Goal: Use online tool/utility

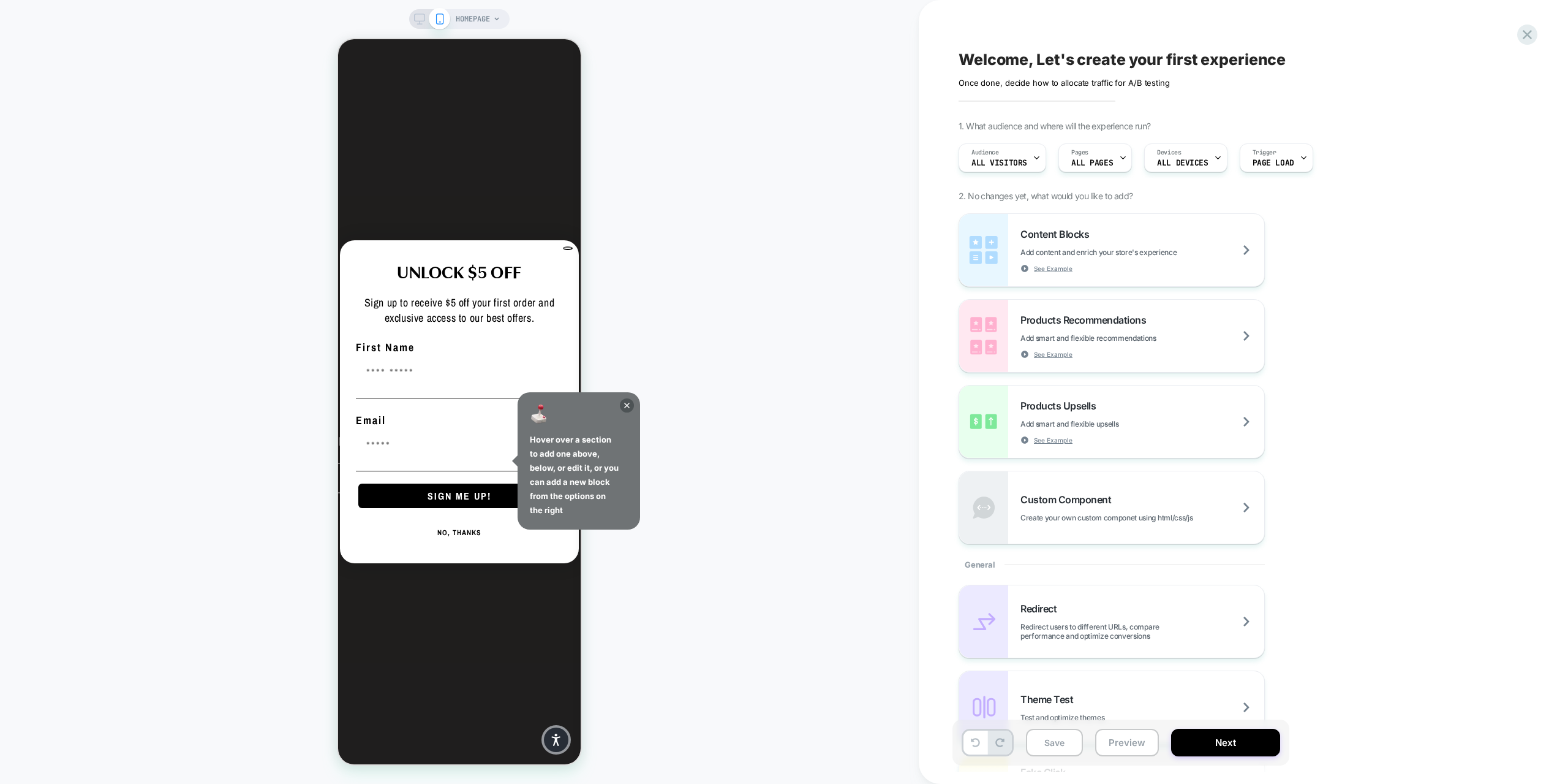
drag, startPoint x: 703, startPoint y: 68, endPoint x: 578, endPoint y: 39, distance: 128.3
click at [704, 68] on div "HOMEPAGE" at bounding box center [459, 392] width 919 height 759
click at [628, 401] on icon at bounding box center [627, 405] width 14 height 14
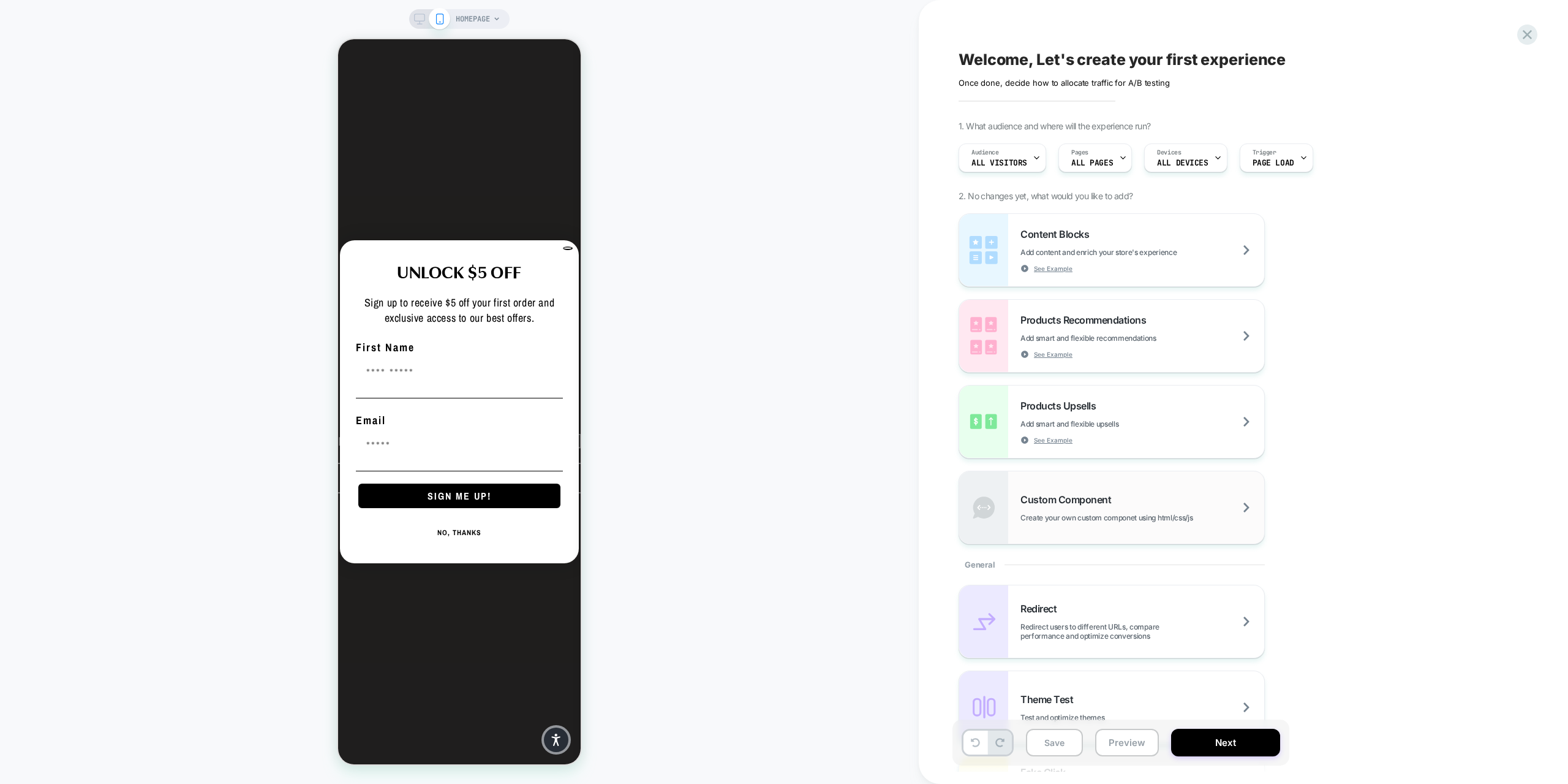
click at [1102, 504] on span "Custom Component" at bounding box center [1068, 499] width 96 height 12
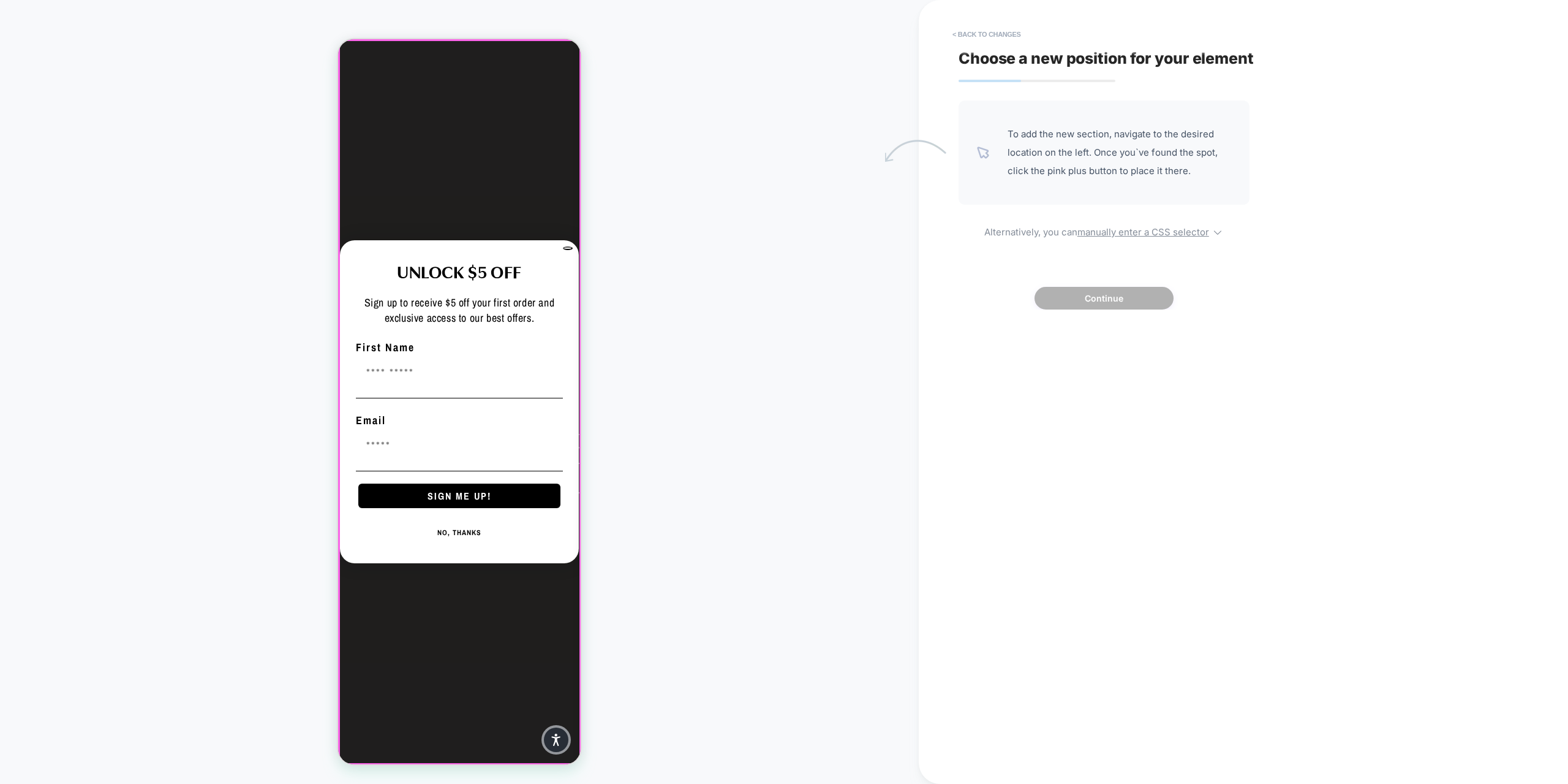
click at [507, 238] on div "Close dialog UNLOCK $5 OFF Sign up to receive $5 off your first order and exclu…" at bounding box center [459, 402] width 242 height 725
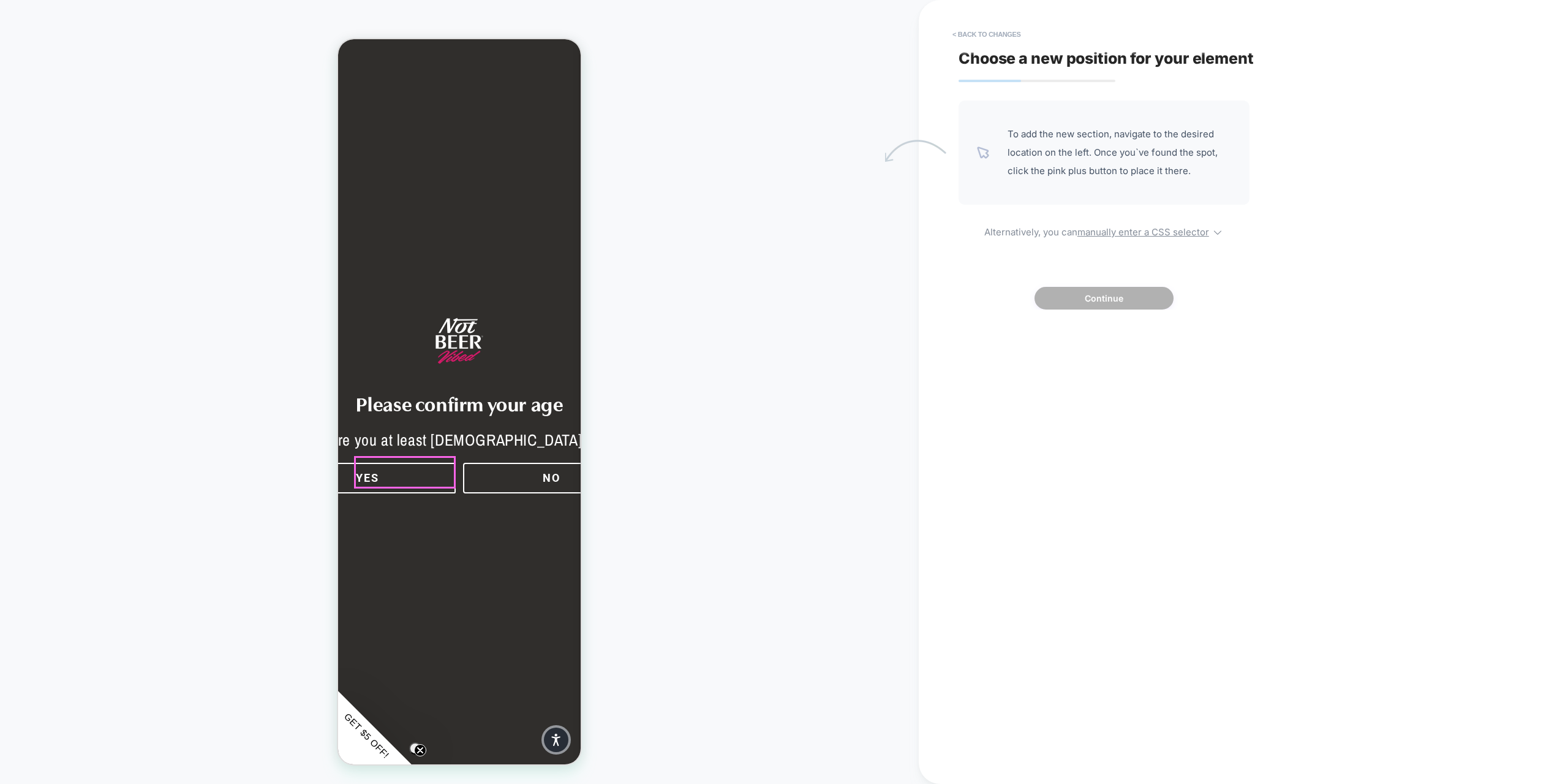
click at [421, 467] on button "YES" at bounding box center [367, 478] width 177 height 31
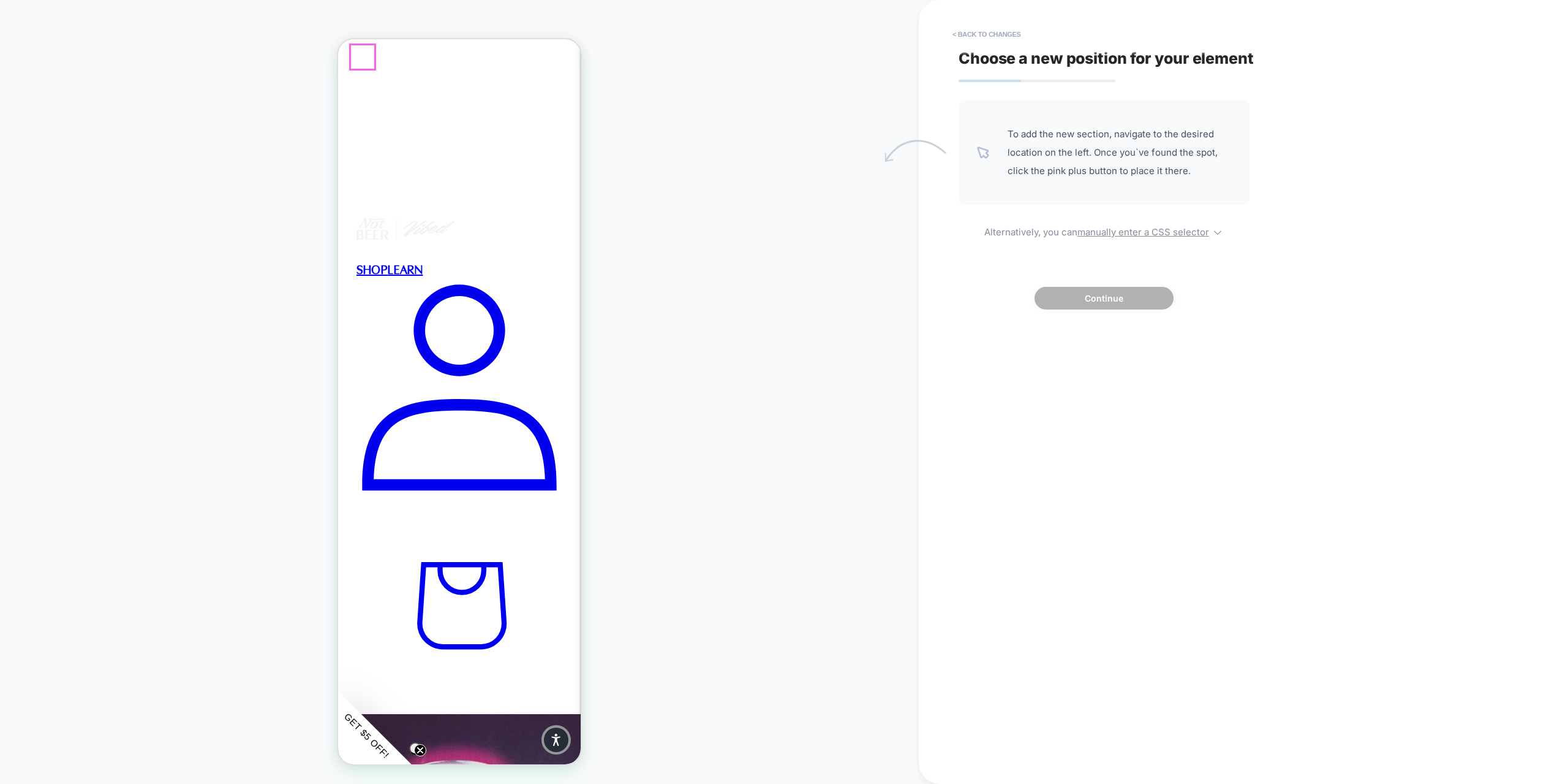
click at [366, 173] on span "Menu" at bounding box center [362, 188] width 12 height 29
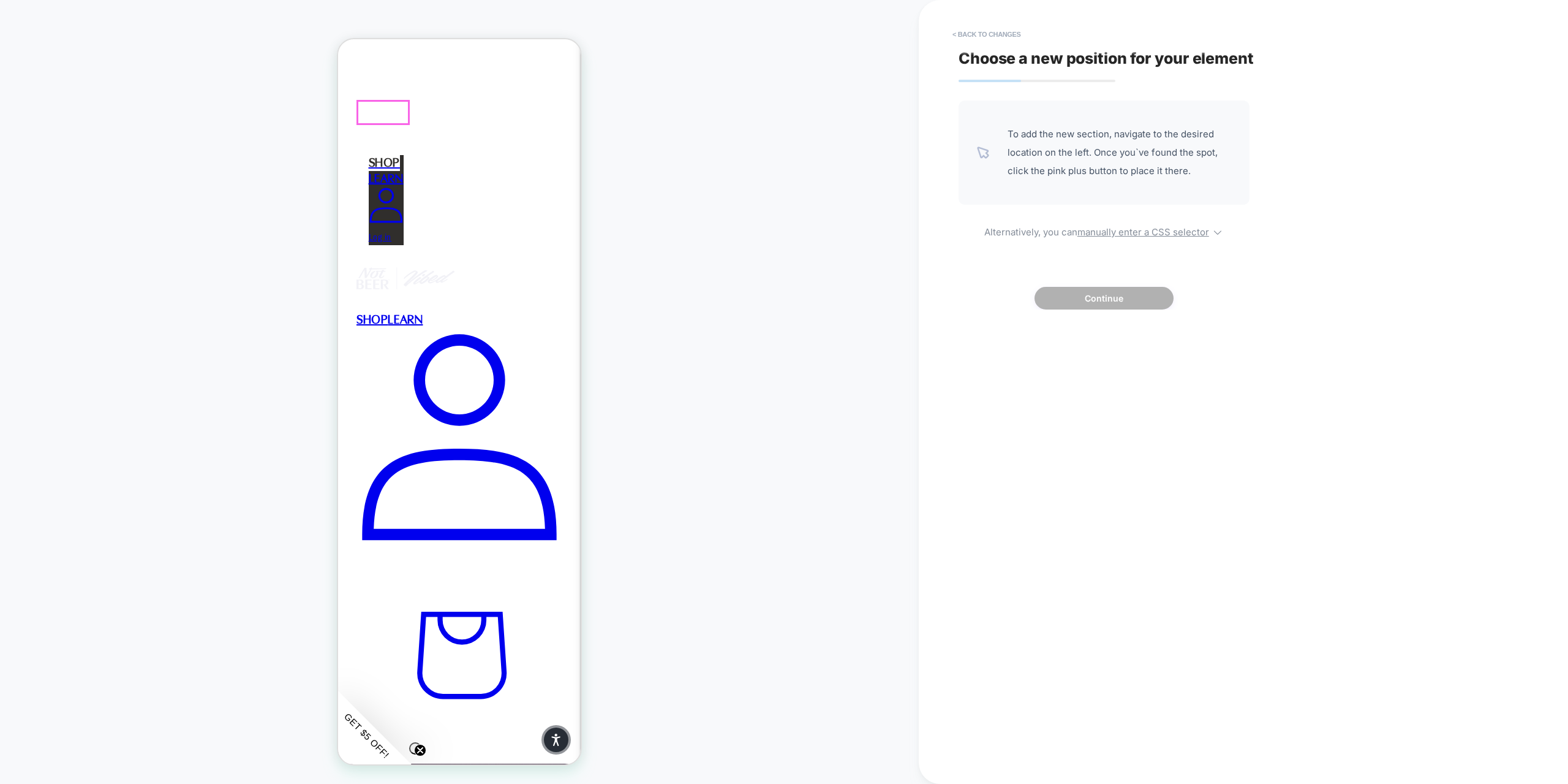
click at [381, 155] on span "SHOP" at bounding box center [384, 163] width 31 height 16
click at [404, 155] on link "SHOP" at bounding box center [386, 163] width 35 height 16
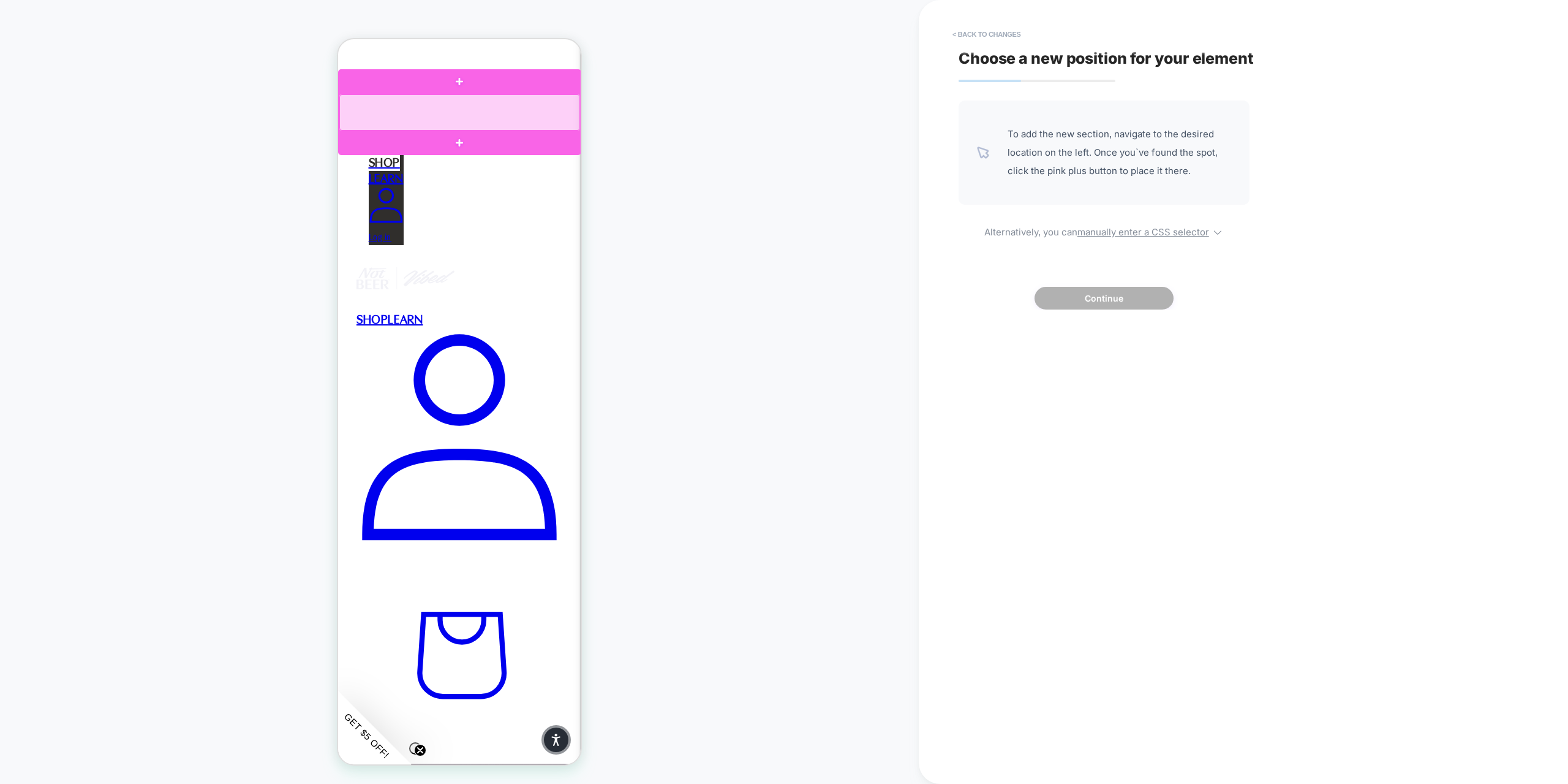
click at [388, 109] on div at bounding box center [460, 112] width 241 height 36
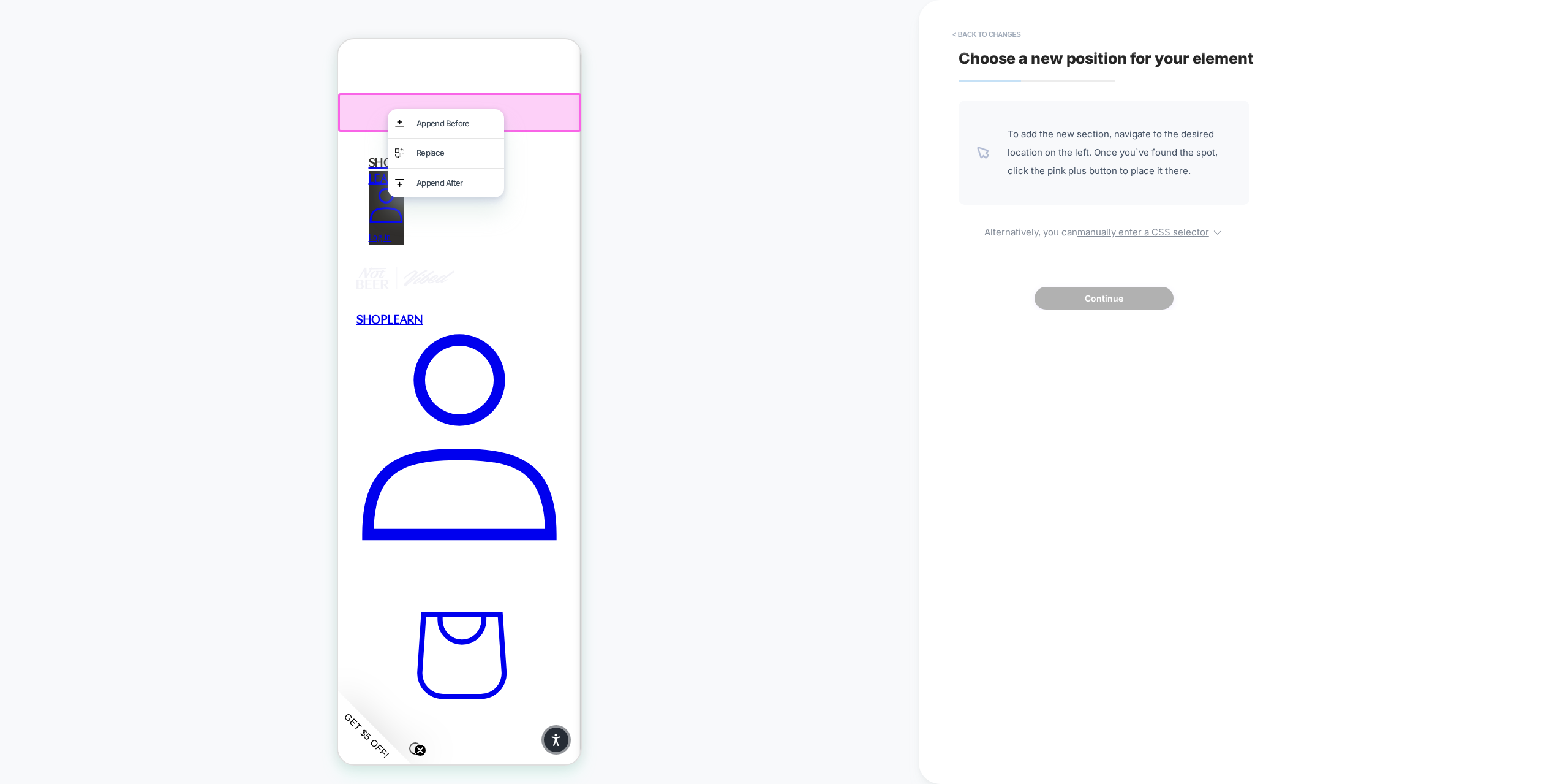
click at [381, 109] on div at bounding box center [459, 112] width 243 height 39
click at [381, 155] on span "SHOP" at bounding box center [384, 163] width 31 height 16
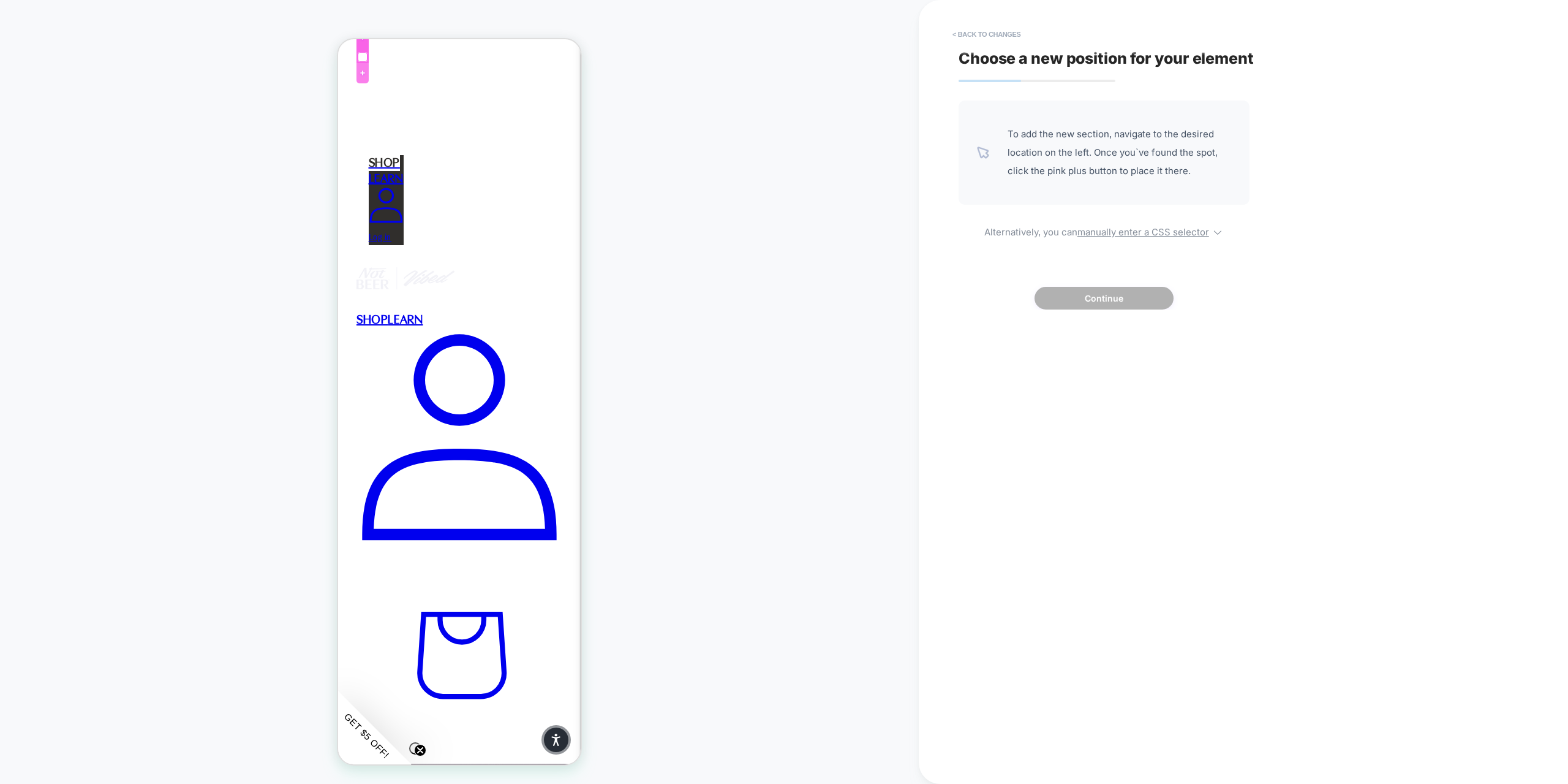
click at [362, 59] on div at bounding box center [362, 56] width 9 height 9
click at [760, 97] on div "HOMEPAGE" at bounding box center [459, 392] width 919 height 759
click at [1017, 123] on div "To add the new section, navigate to the desired location on the left. Once you`…" at bounding box center [1104, 153] width 291 height 104
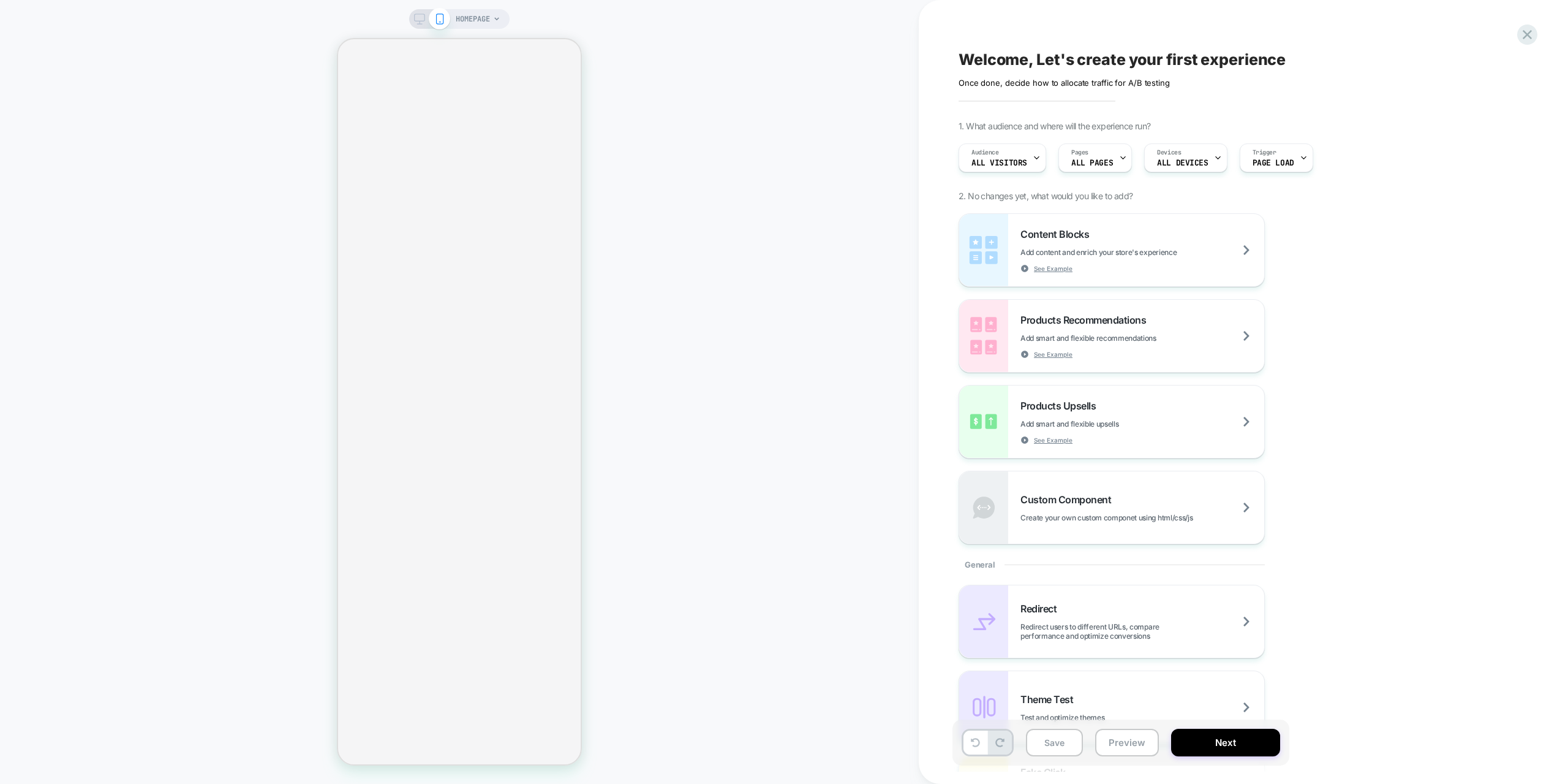
click at [422, 19] on icon at bounding box center [419, 18] width 11 height 11
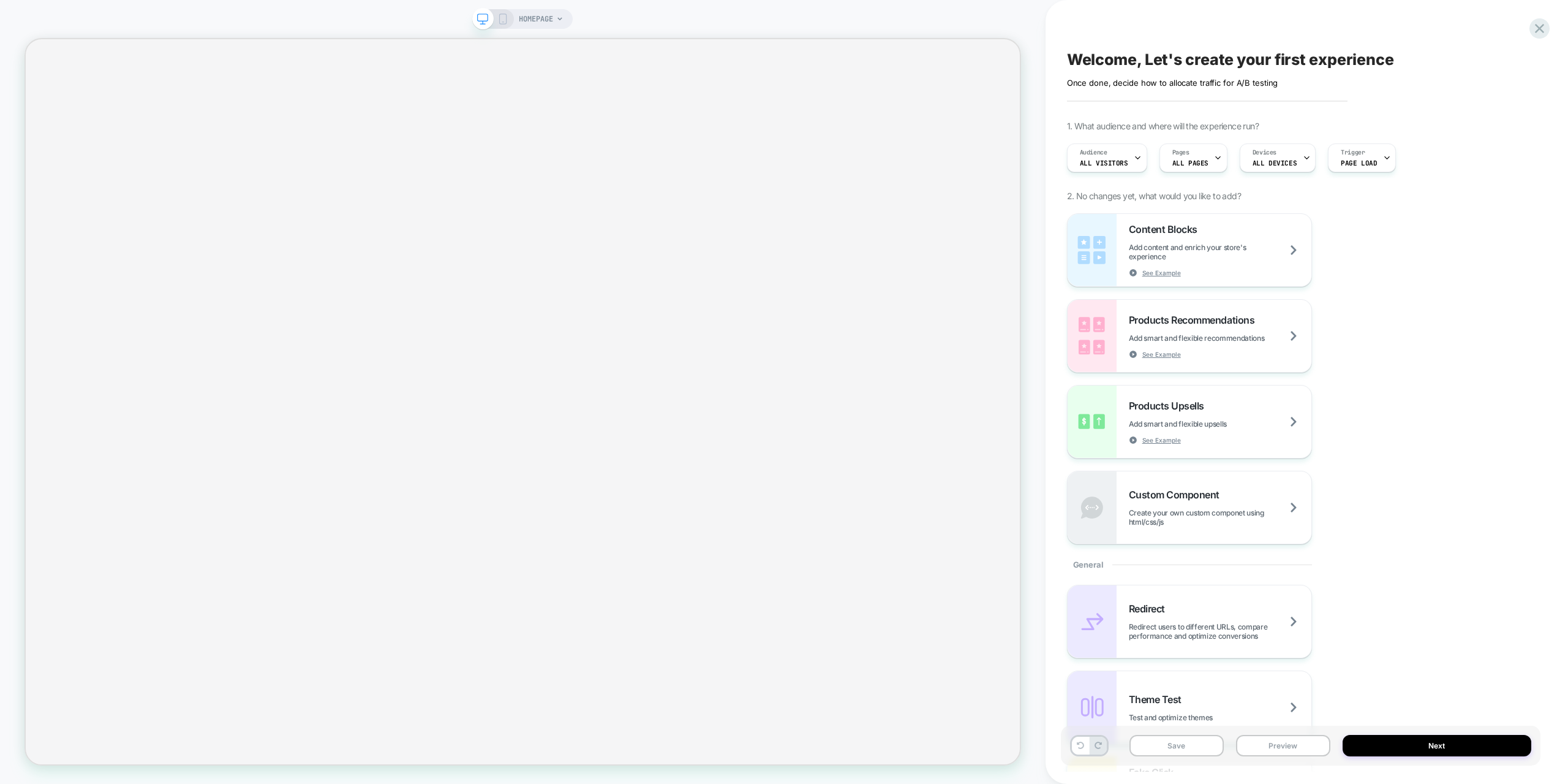
click at [549, 18] on span "HOMEPAGE" at bounding box center [535, 19] width 34 height 20
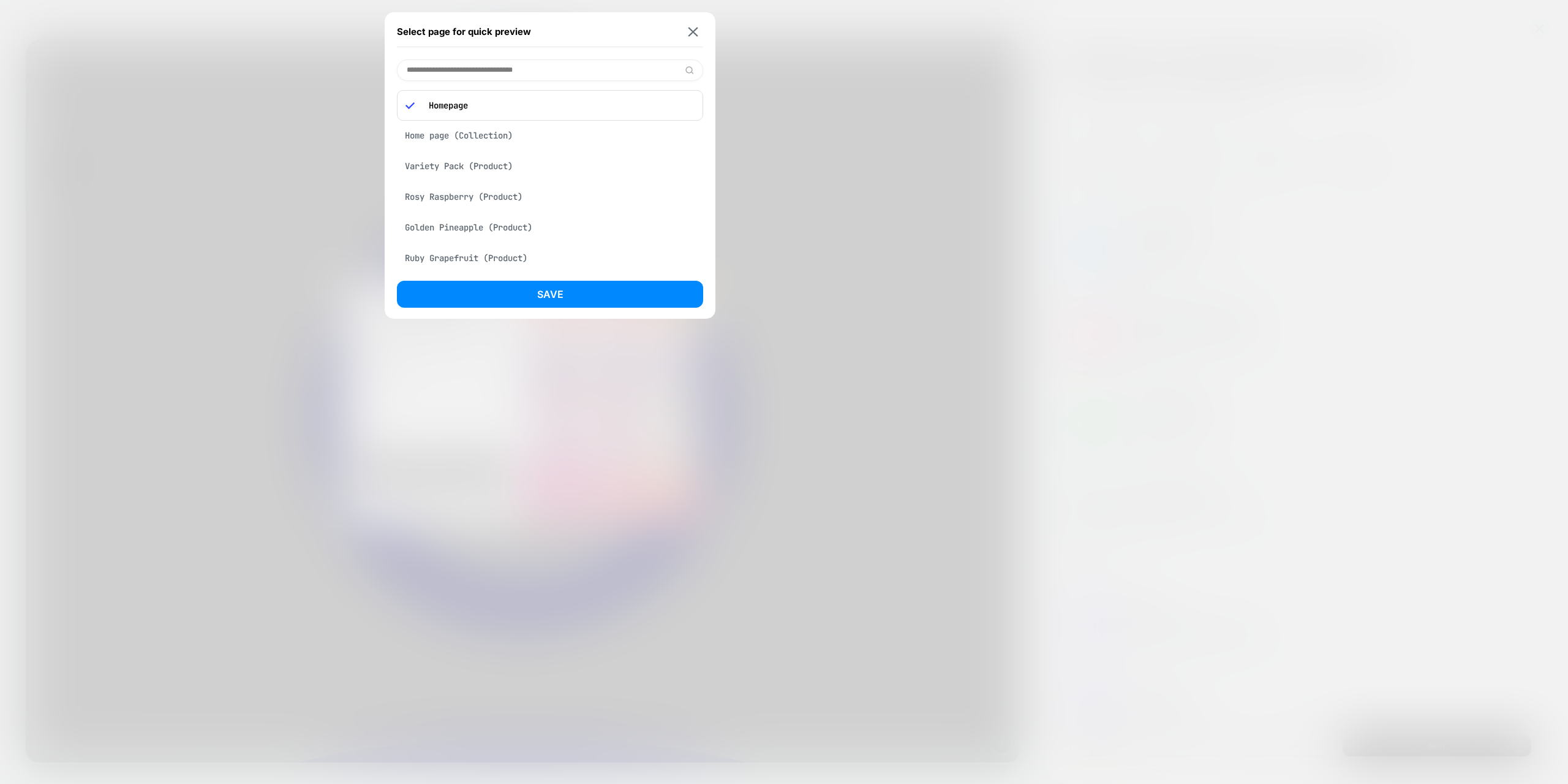
click at [469, 167] on div "Variety Pack (Product)" at bounding box center [549, 166] width 306 height 23
click at [501, 293] on button "Save" at bounding box center [549, 294] width 306 height 27
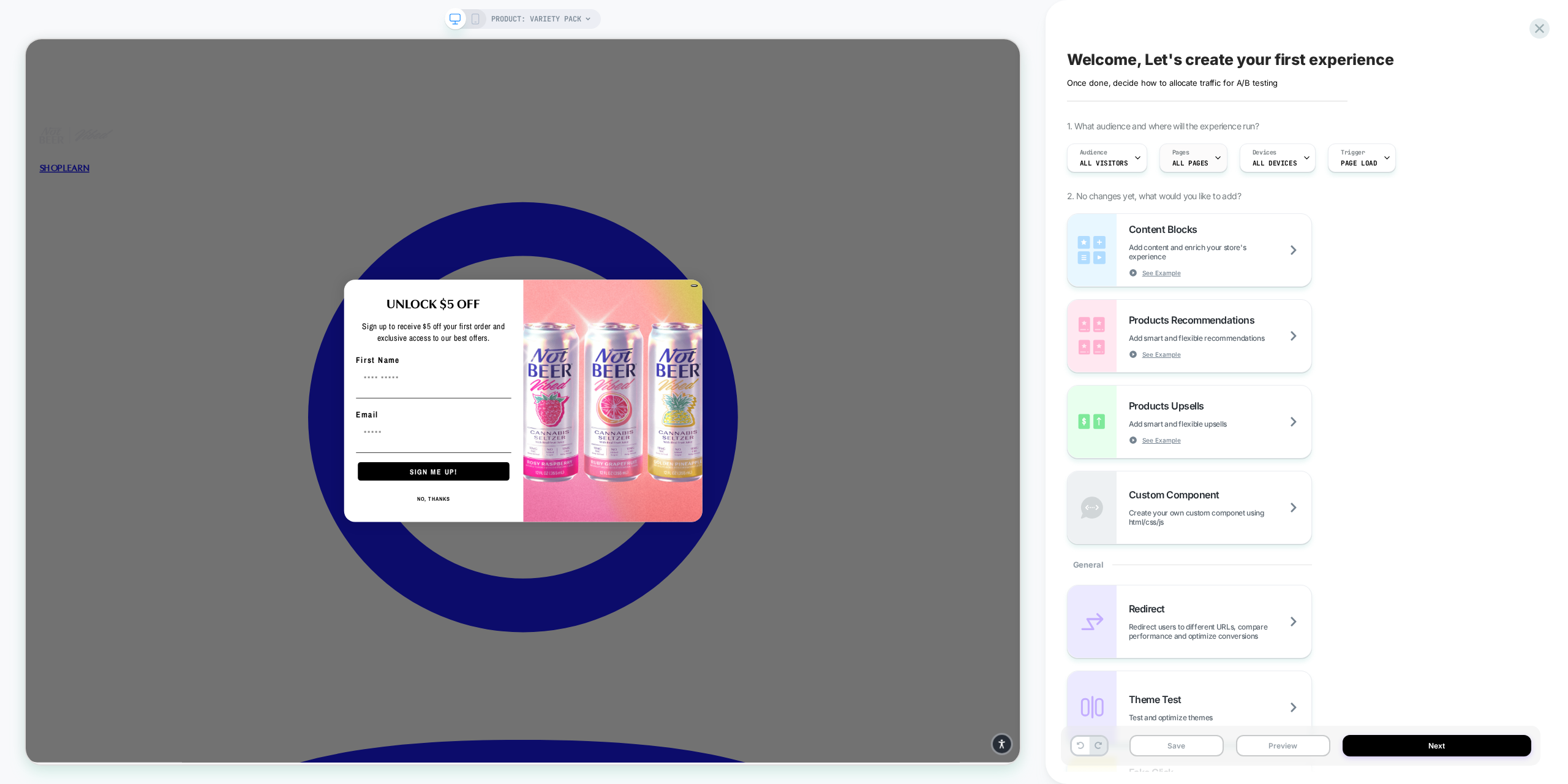
click at [1214, 159] on icon at bounding box center [1217, 157] width 8 height 8
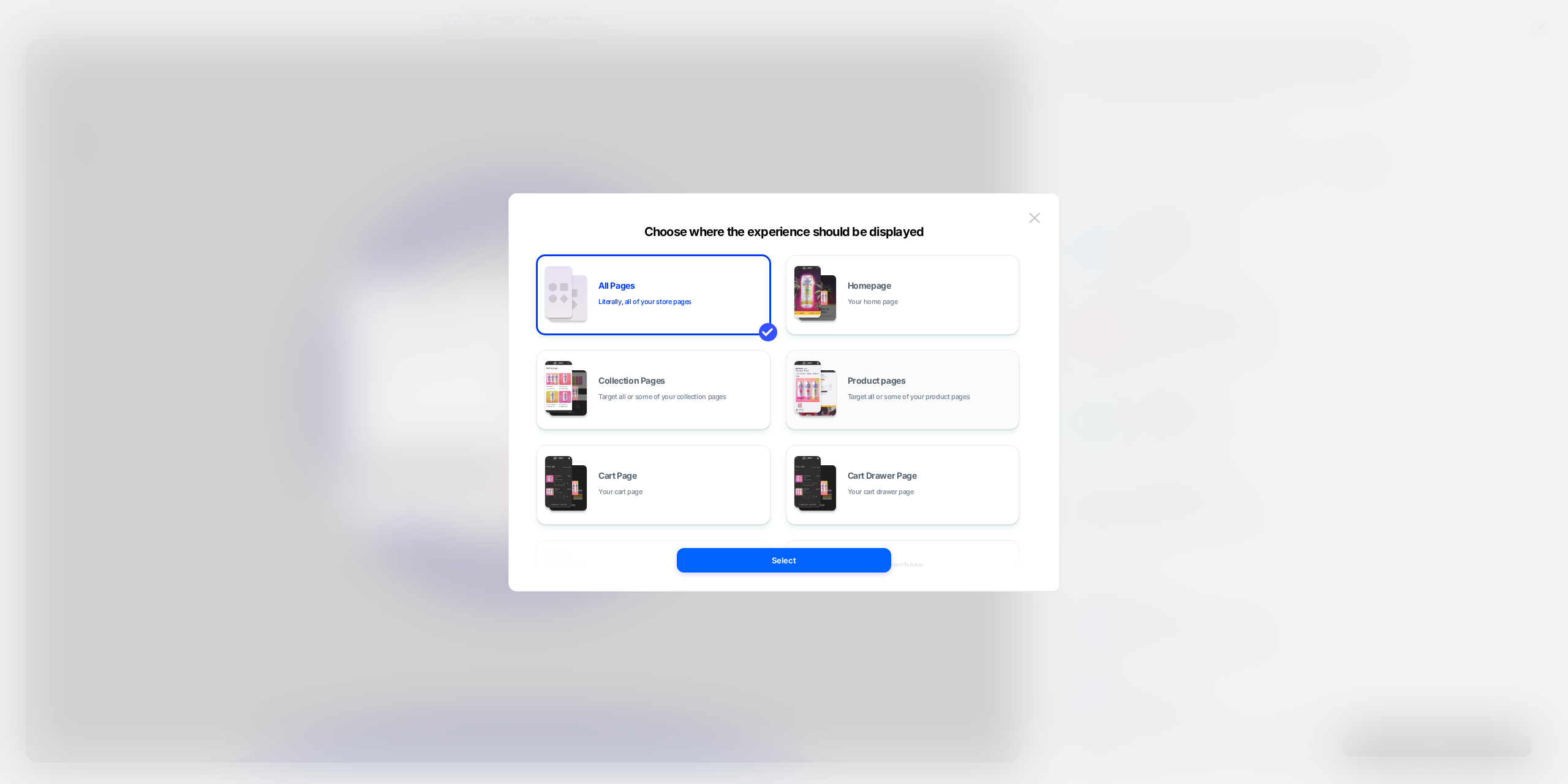
click at [889, 374] on div "Product pages Target all or some of your product pages" at bounding box center [903, 389] width 221 height 67
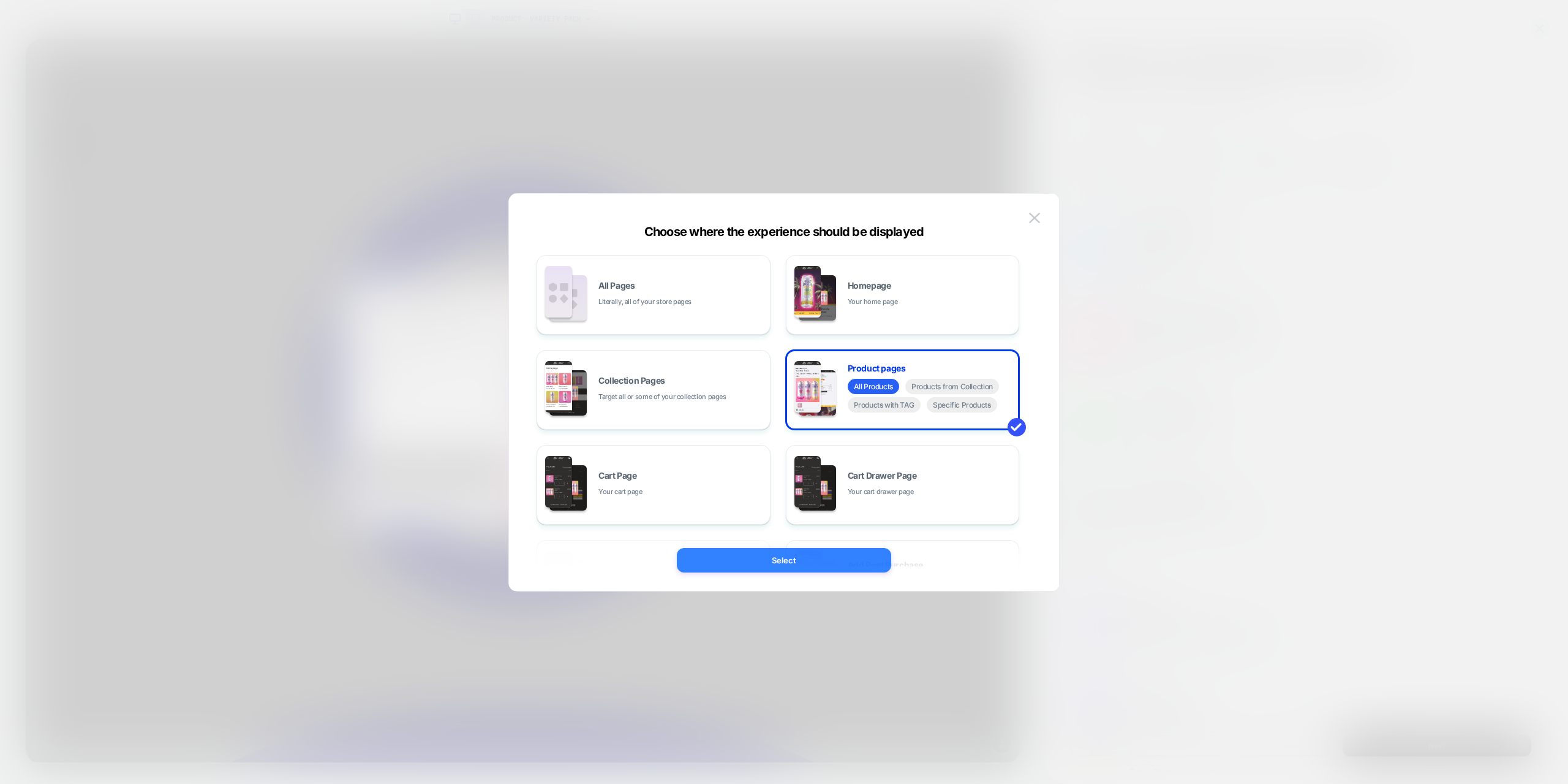
click at [797, 555] on button "Select" at bounding box center [784, 560] width 214 height 25
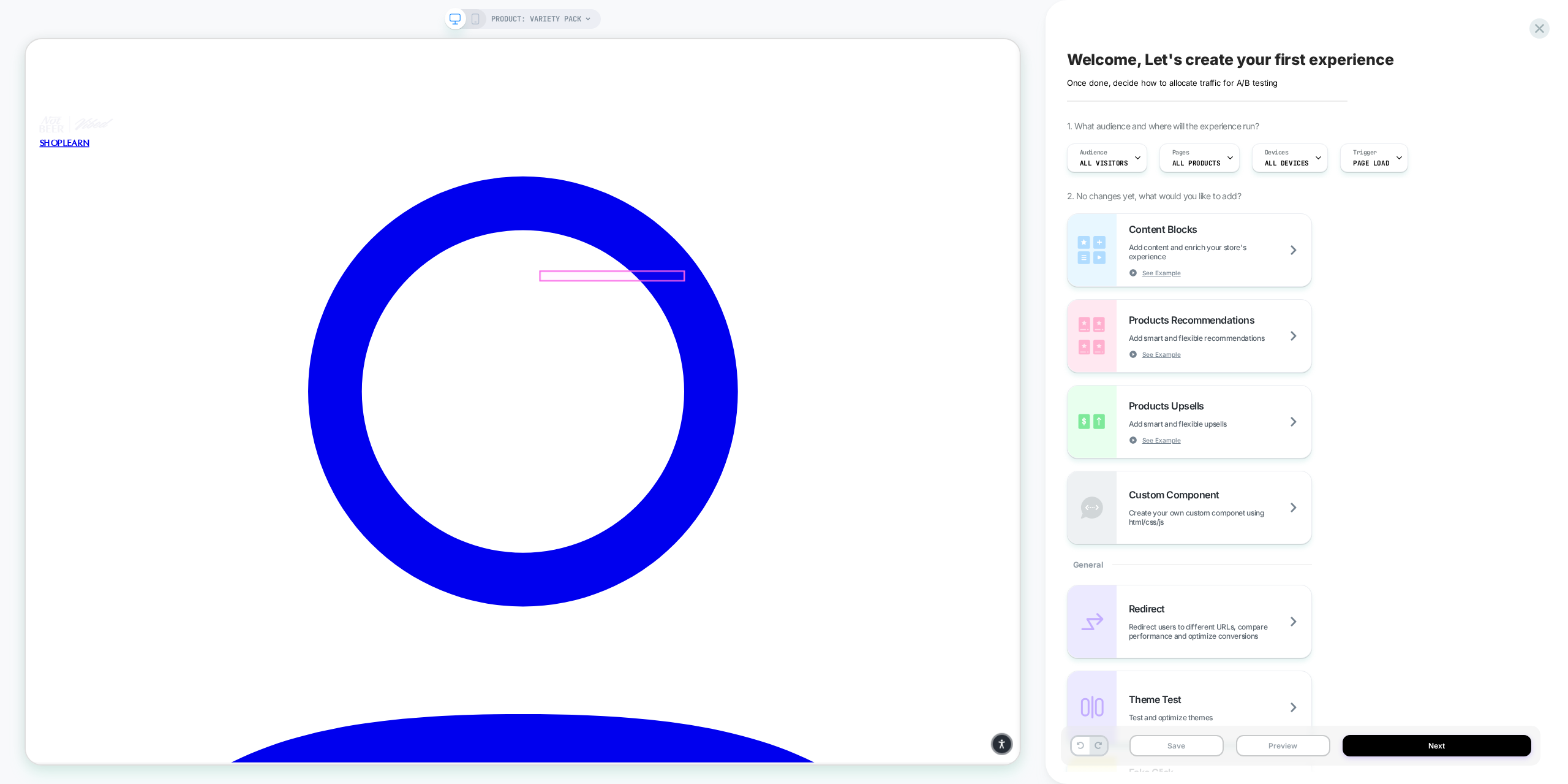
click at [822, 354] on div at bounding box center [807, 354] width 191 height 12
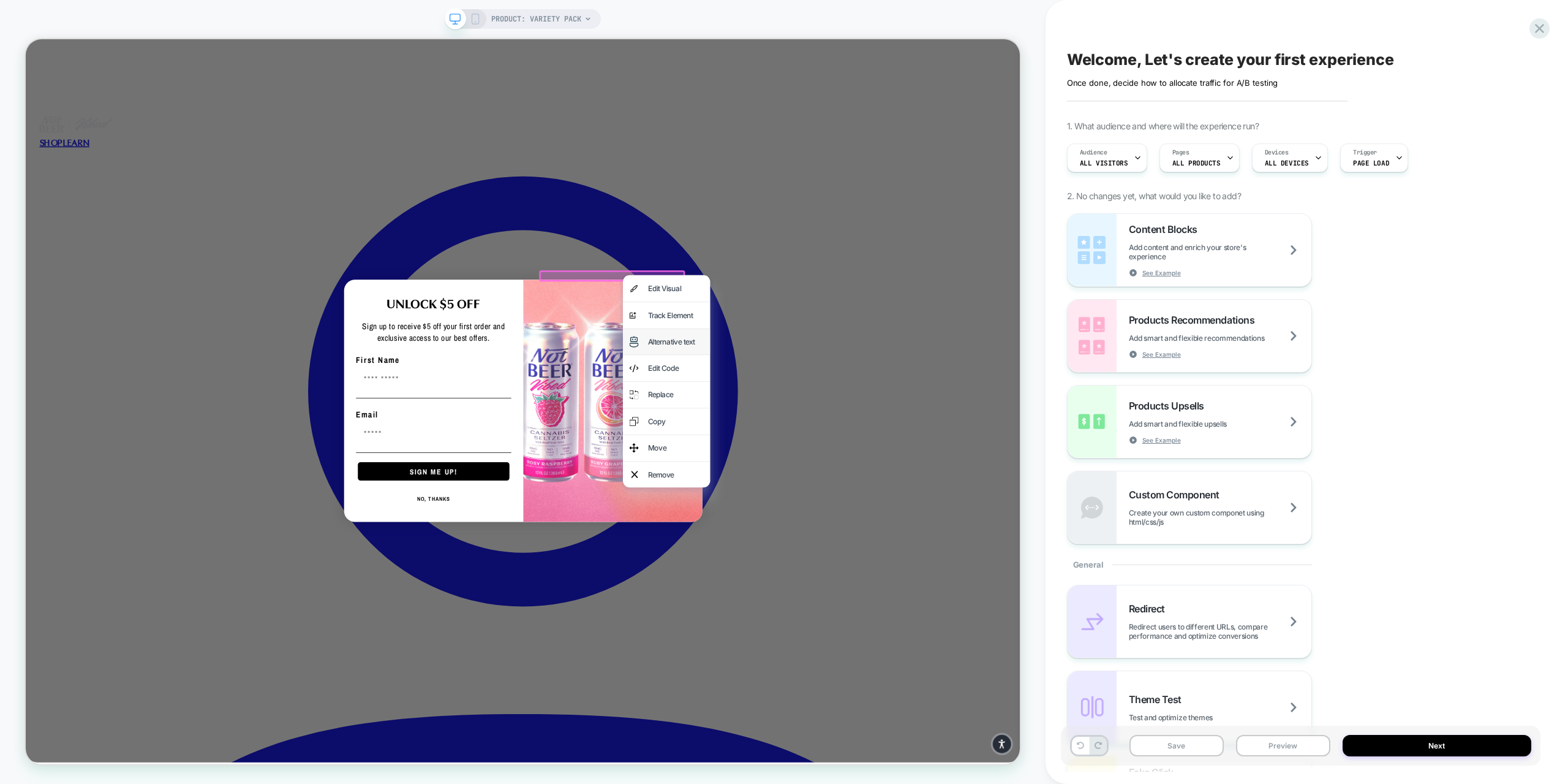
click at [859, 442] on div "Alternative text" at bounding box center [892, 443] width 74 height 18
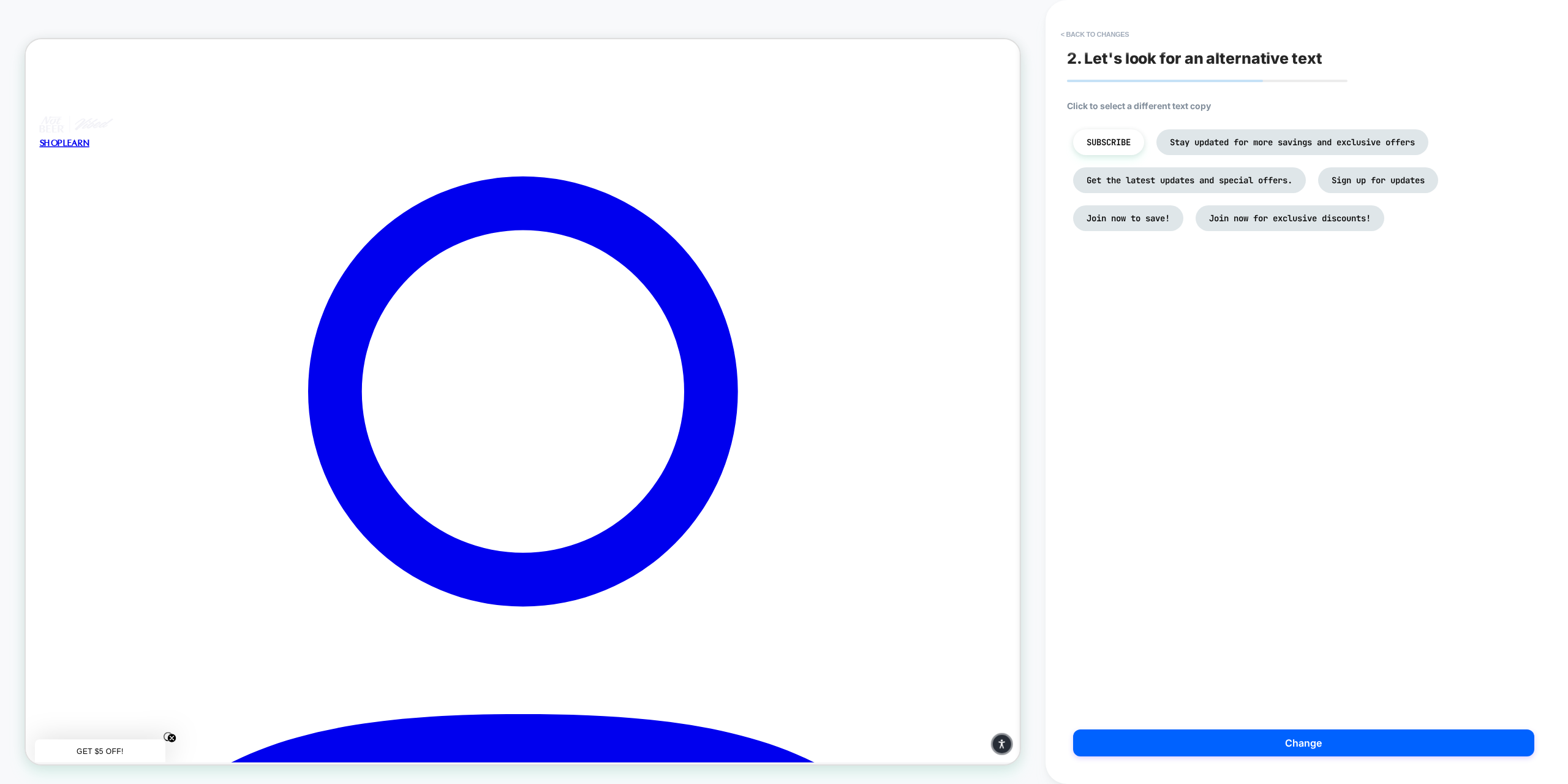
click at [1095, 31] on button "< Back to changes" at bounding box center [1095, 34] width 81 height 20
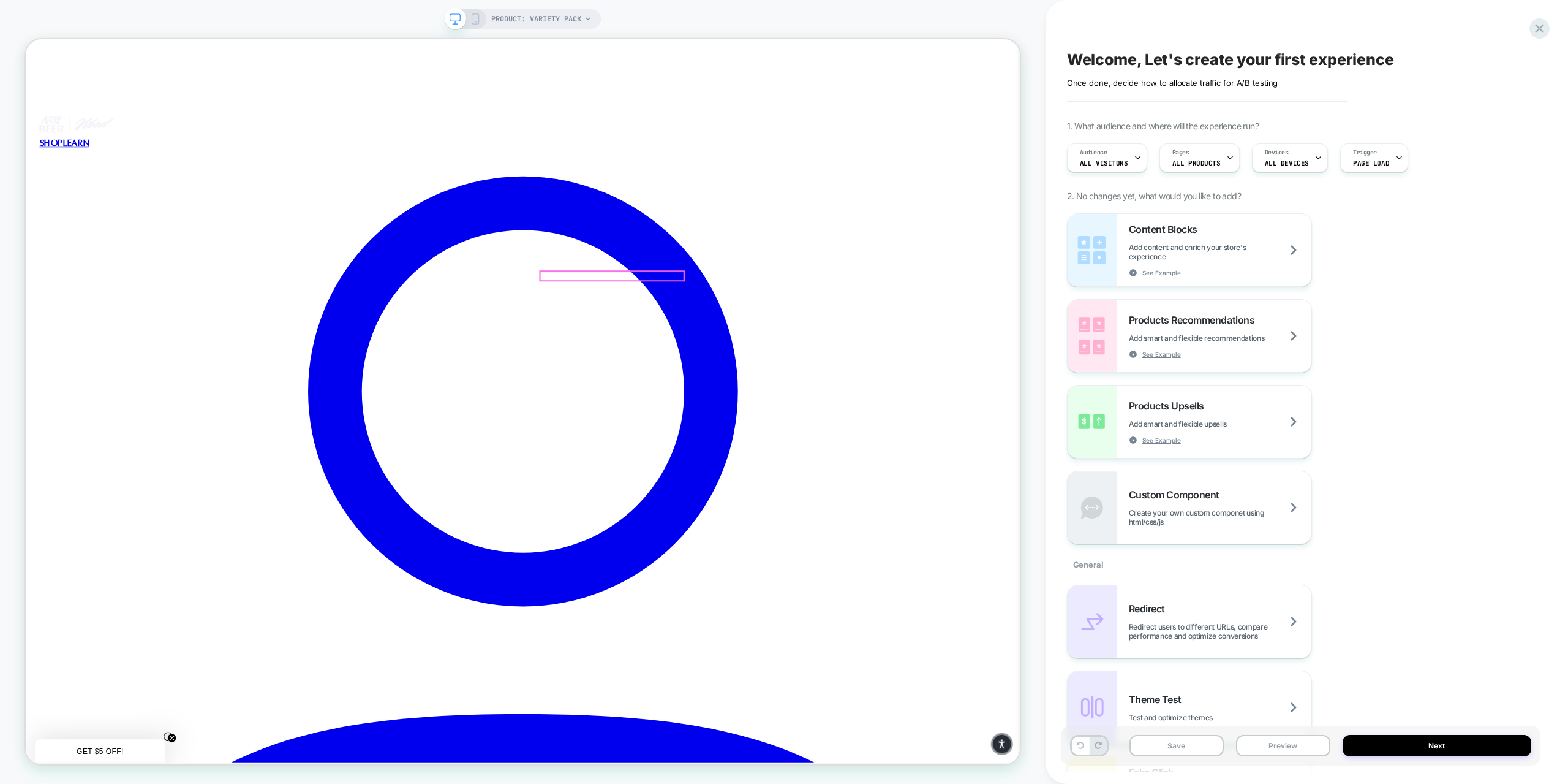
click at [810, 356] on div at bounding box center [807, 354] width 191 height 12
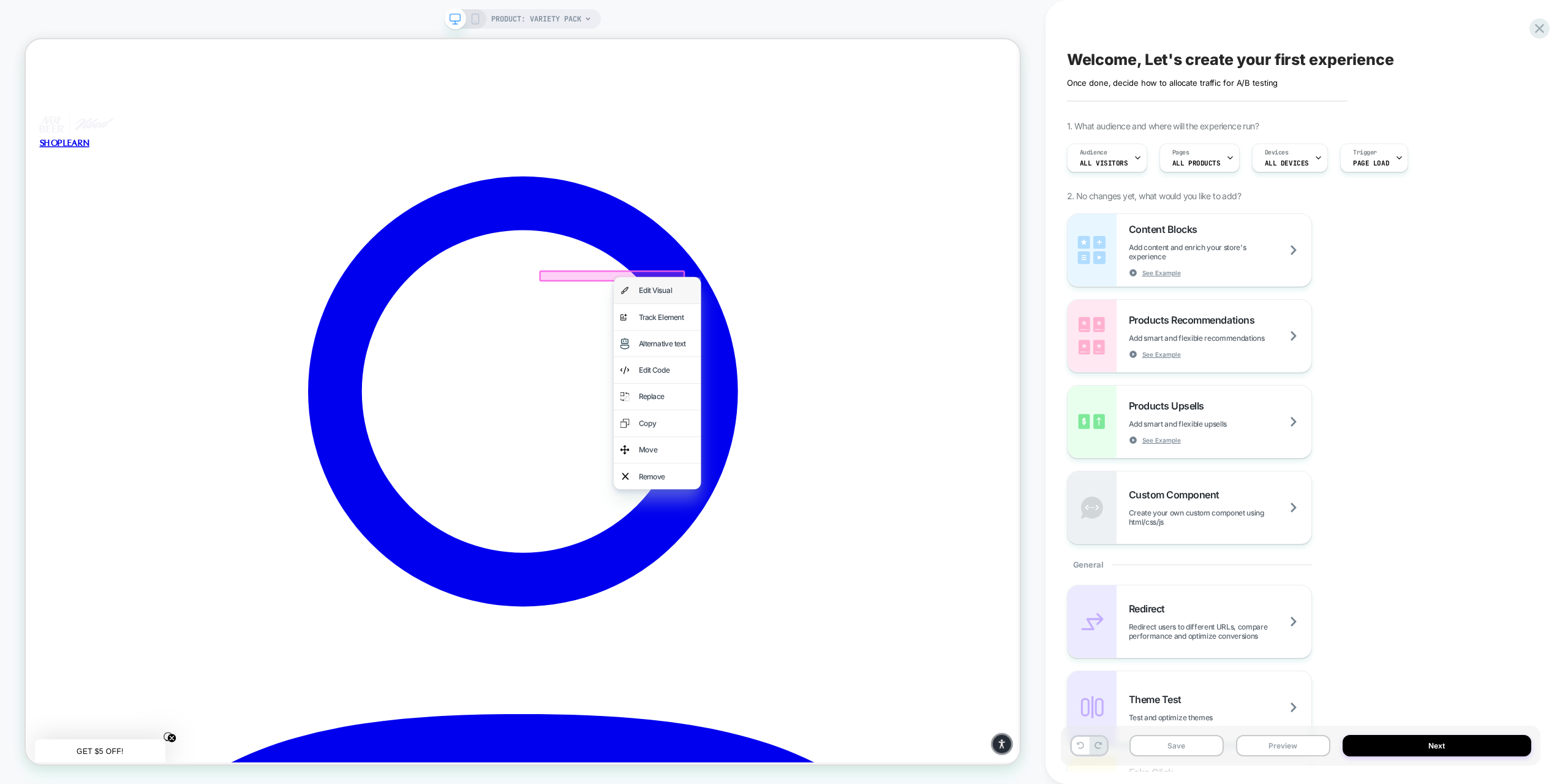
click at [841, 377] on div "Edit Visual" at bounding box center [868, 374] width 116 height 35
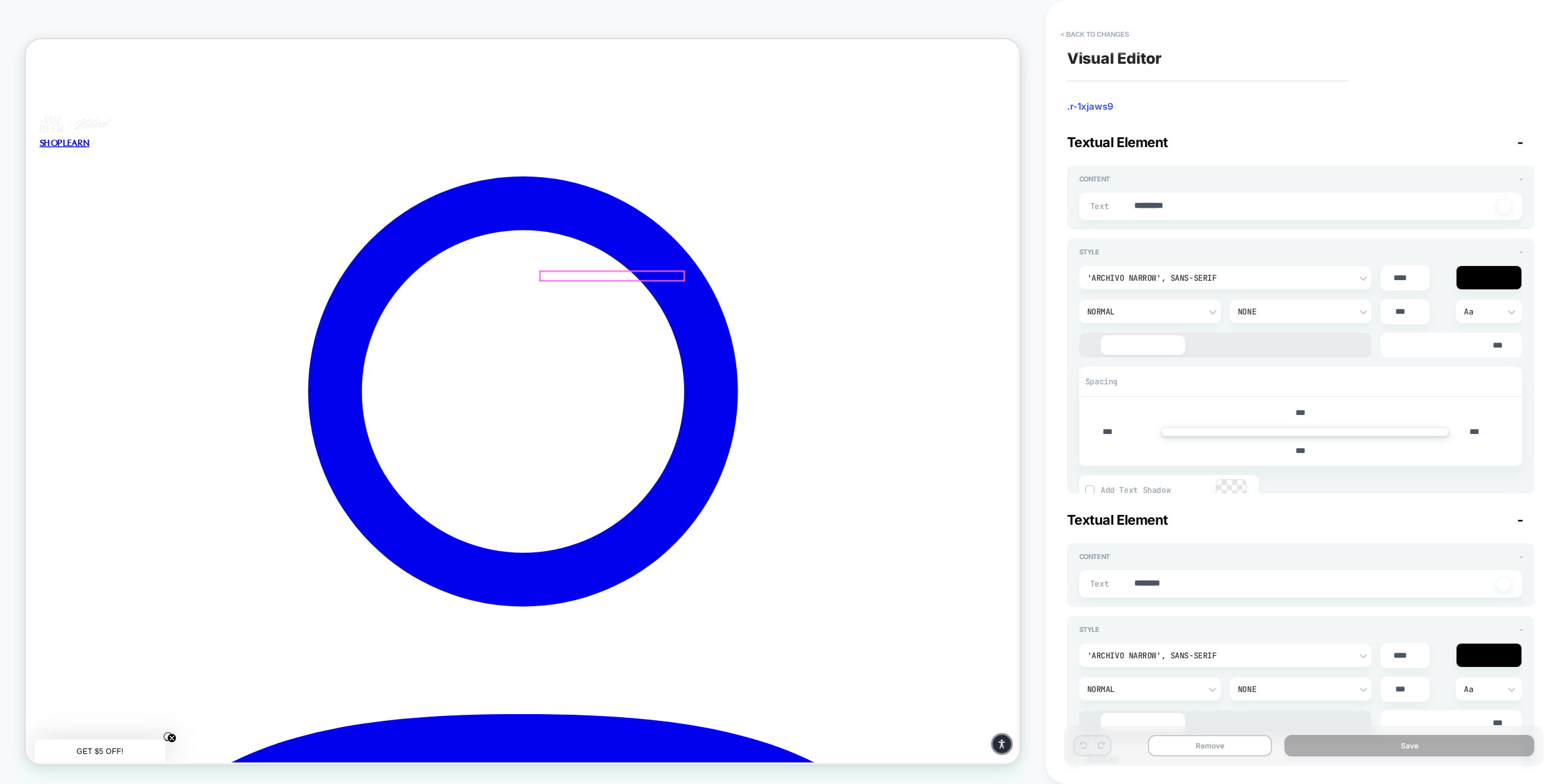
type textarea "*"
